Goal: Complete application form

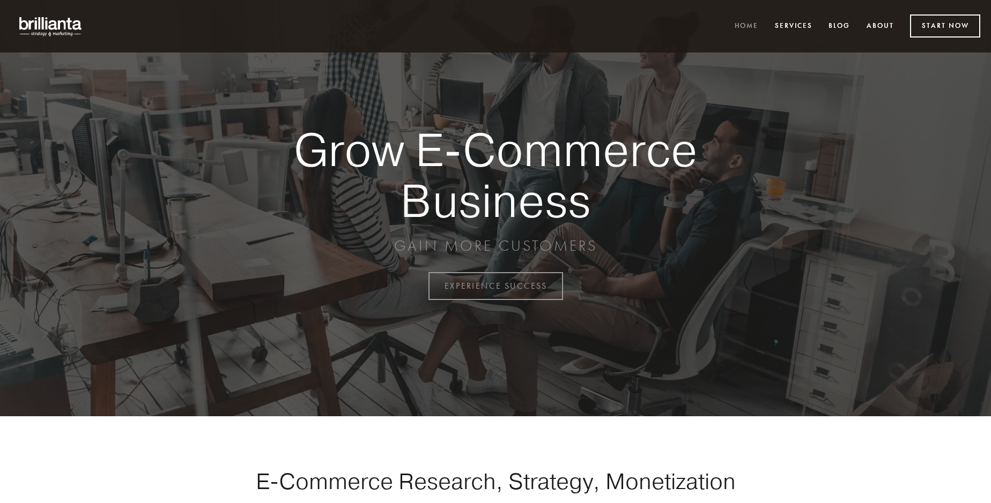
scroll to position [2810, 0]
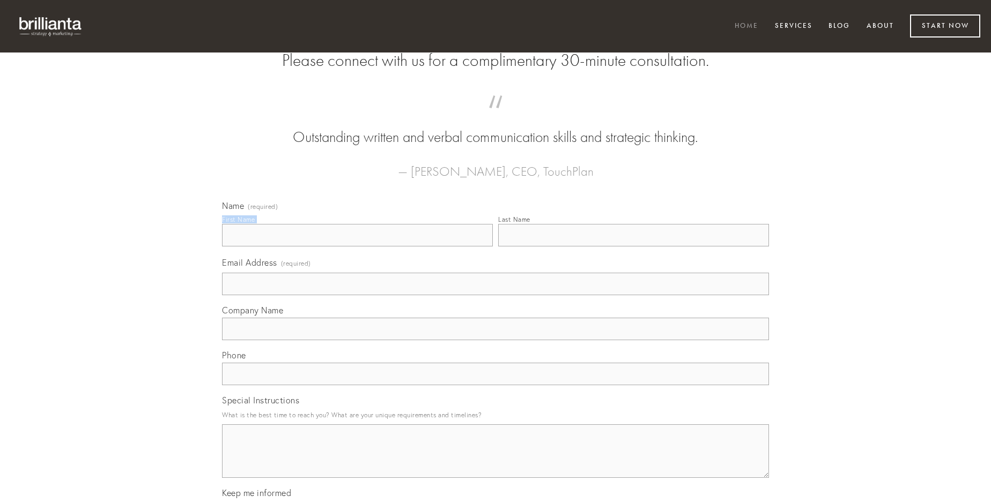
type input "[PERSON_NAME]"
click at [633, 247] on input "Last Name" at bounding box center [633, 235] width 271 height 23
type input "[PERSON_NAME]"
click at [495, 295] on input "Email Address (required)" at bounding box center [495, 284] width 547 height 23
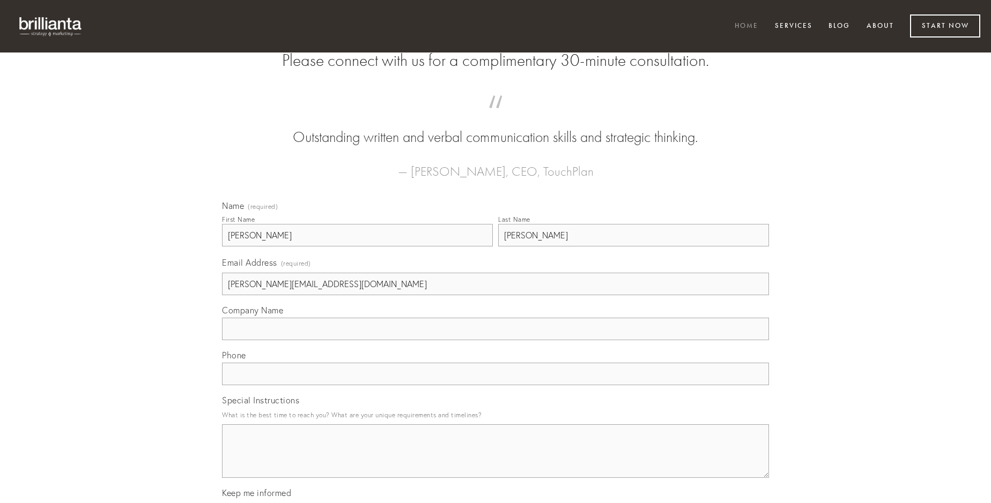
type input "[PERSON_NAME][EMAIL_ADDRESS][DOMAIN_NAME]"
click at [495, 340] on input "Company Name" at bounding box center [495, 329] width 547 height 23
type input "averto"
click at [495, 385] on input "text" at bounding box center [495, 374] width 547 height 23
click at [495, 461] on textarea "Special Instructions" at bounding box center [495, 452] width 547 height 54
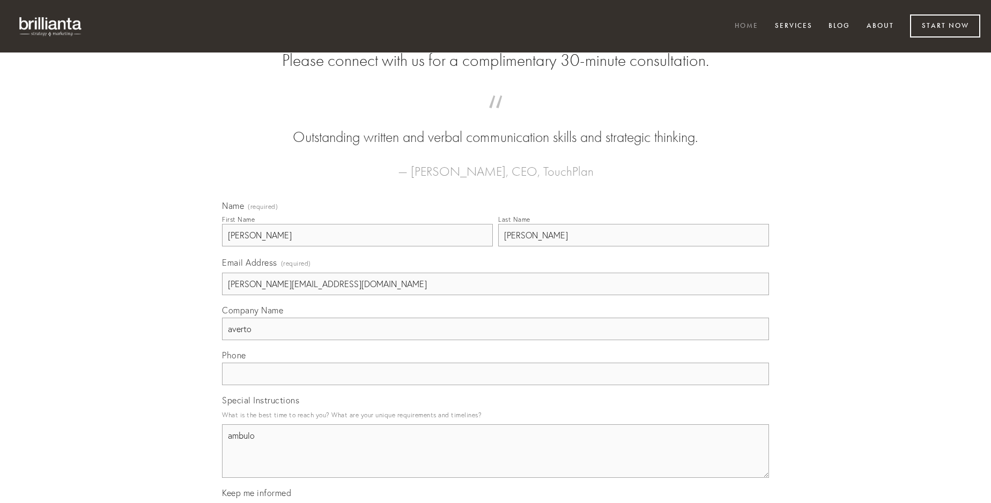
type textarea "ambulo"
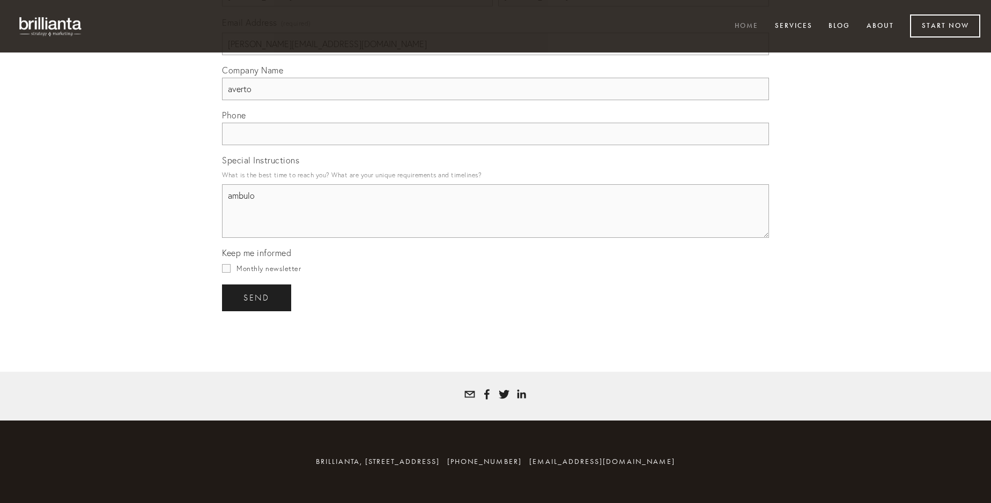
click at [257, 298] on span "send" at bounding box center [256, 298] width 26 height 10
